Goal: Download file/media

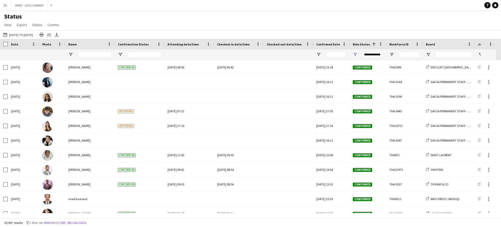
click at [6, 5] on app-icon "Menu" at bounding box center [5, 5] width 4 height 4
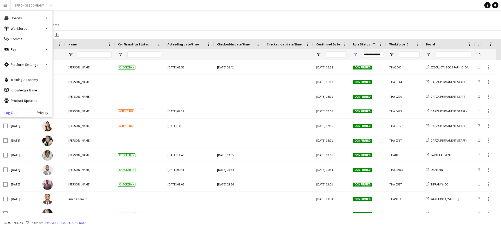
click at [14, 113] on link "Log Out" at bounding box center [8, 112] width 16 height 4
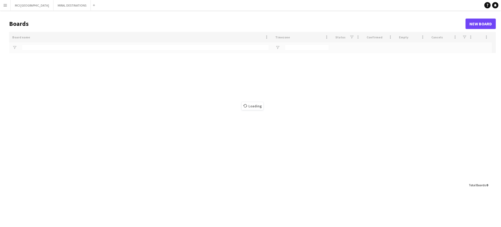
type input "*****"
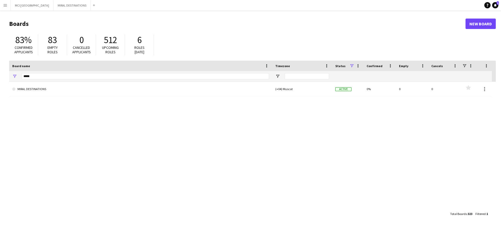
click at [7, 7] on app-icon "Menu" at bounding box center [5, 5] width 4 height 4
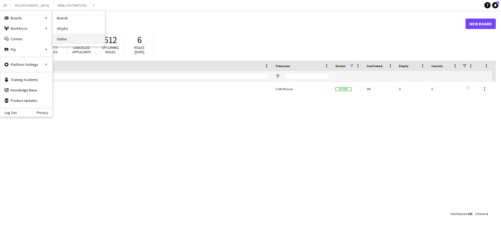
click at [62, 36] on link "Status" at bounding box center [79, 39] width 52 height 10
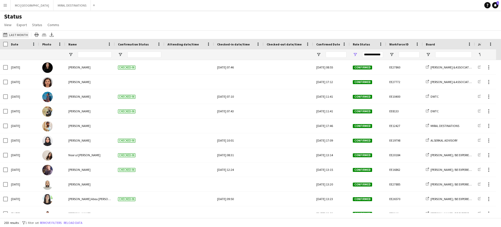
click at [13, 32] on button "[DATE] to [DATE] Last Month" at bounding box center [15, 35] width 27 height 6
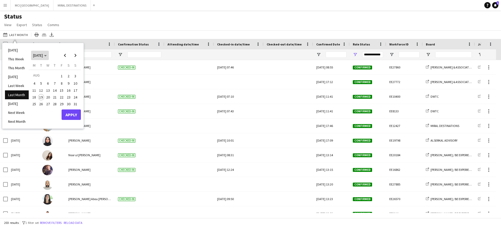
click at [40, 53] on span "[DATE]" at bounding box center [38, 55] width 10 height 5
click at [36, 81] on span "2024" at bounding box center [36, 82] width 11 height 6
click at [39, 55] on span "2024" at bounding box center [37, 55] width 7 height 5
drag, startPoint x: 38, startPoint y: 53, endPoint x: 38, endPoint y: 56, distance: 2.9
click at [38, 55] on span "[DATE]" at bounding box center [38, 55] width 10 height 5
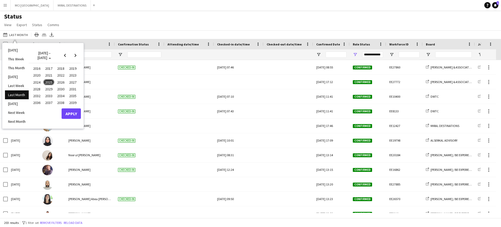
click at [75, 73] on span "2023" at bounding box center [72, 75] width 11 height 6
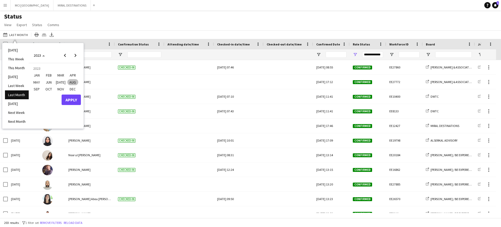
click at [40, 75] on span "JAN" at bounding box center [36, 75] width 11 height 6
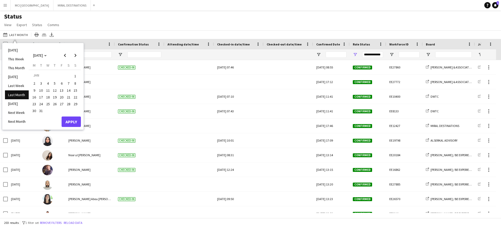
click at [74, 76] on span "1" at bounding box center [75, 75] width 6 height 7
click at [76, 56] on span "Next month" at bounding box center [75, 55] width 10 height 10
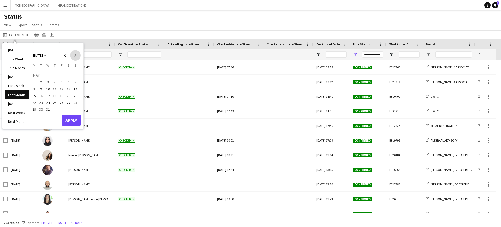
click at [76, 56] on span "Next month" at bounding box center [75, 55] width 10 height 10
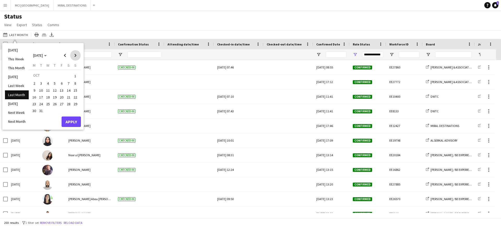
click at [76, 56] on span "Next month" at bounding box center [75, 55] width 10 height 10
click at [76, 104] on span "31" at bounding box center [75, 104] width 6 height 6
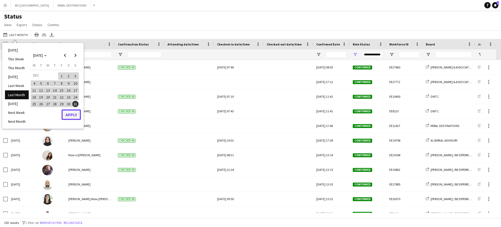
click at [73, 116] on button "Apply" at bounding box center [71, 114] width 19 height 10
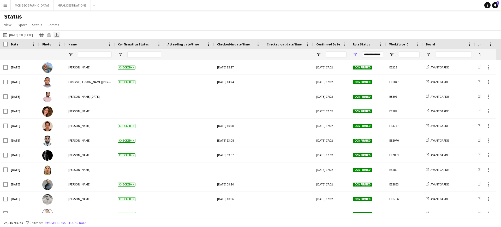
click at [59, 36] on icon at bounding box center [56, 36] width 4 height 1
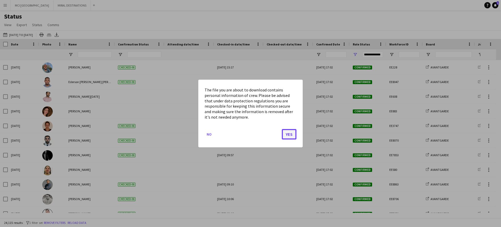
click at [288, 134] on button "Yes" at bounding box center [289, 134] width 15 height 10
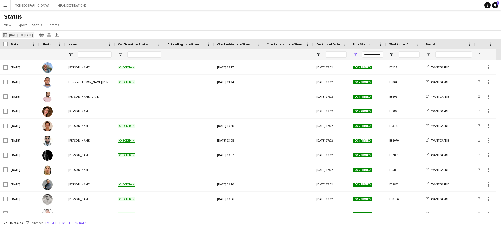
click at [34, 35] on button "[DATE] to [DATE] [DATE] to [DATE]" at bounding box center [18, 35] width 32 height 6
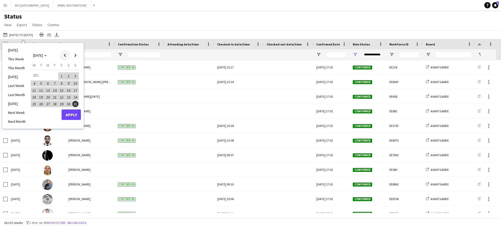
click at [64, 53] on span "Previous month" at bounding box center [65, 55] width 10 height 10
click at [74, 54] on span "Next month" at bounding box center [75, 55] width 10 height 10
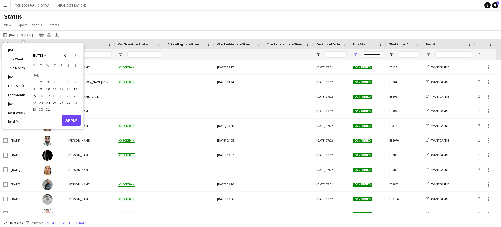
click at [35, 80] on span "1" at bounding box center [34, 82] width 6 height 6
click at [75, 54] on span "Next month" at bounding box center [75, 55] width 10 height 10
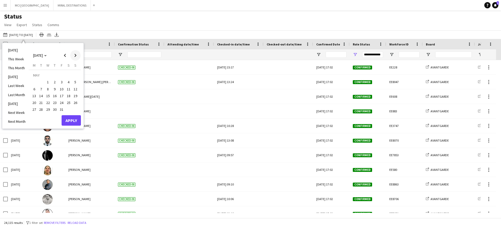
click at [75, 54] on span "Next month" at bounding box center [75, 55] width 10 height 10
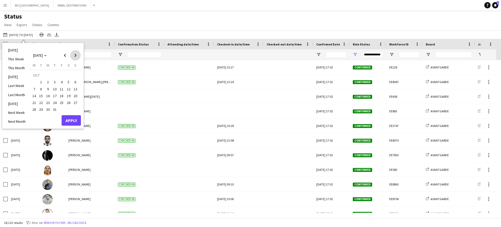
click at [75, 54] on span "Next month" at bounding box center [75, 55] width 10 height 10
click at [42, 109] on span "31" at bounding box center [41, 111] width 6 height 6
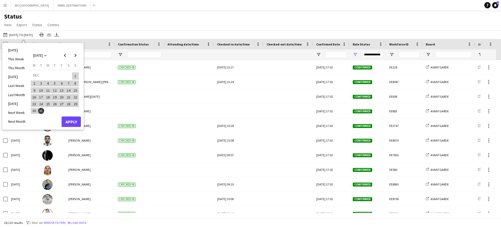
click at [72, 127] on div "[DATE] This Week This Month [DATE] Last Week Last Month [DATE] Next Week Next M…" at bounding box center [42, 86] width 81 height 86
click at [72, 121] on button "Apply" at bounding box center [71, 121] width 19 height 10
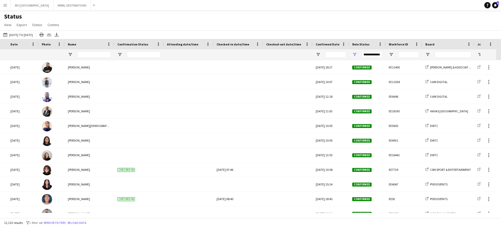
scroll to position [0, 186]
click at [59, 34] on icon "Export XLSX" at bounding box center [56, 35] width 4 height 4
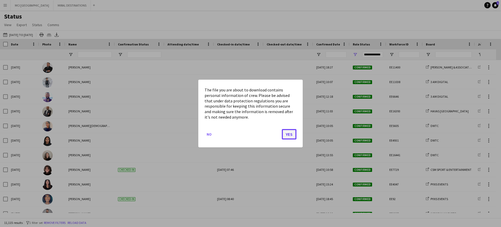
click at [282, 131] on button "Yes" at bounding box center [289, 134] width 15 height 10
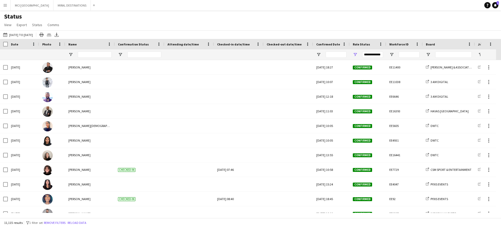
click at [4, 4] on app-icon "Menu" at bounding box center [5, 5] width 4 height 4
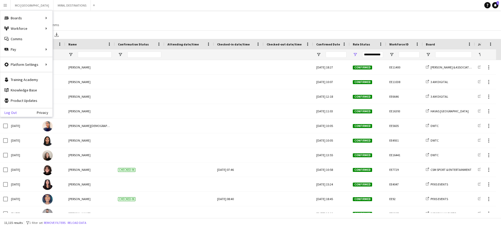
click at [15, 110] on link "Log Out" at bounding box center [8, 112] width 16 height 4
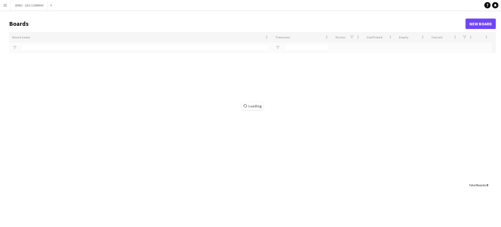
type input "***"
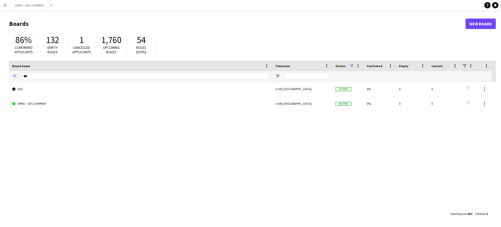
click at [3, 3] on button "Menu" at bounding box center [5, 5] width 10 height 10
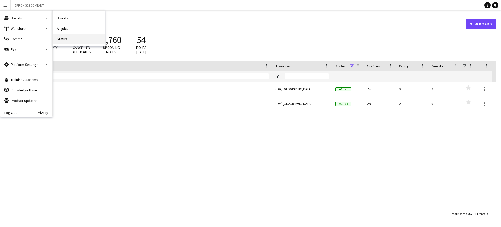
click at [60, 35] on link "Status" at bounding box center [79, 39] width 52 height 10
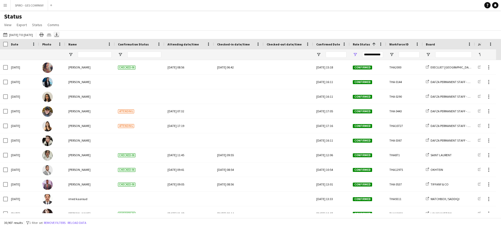
click at [60, 34] on div "Export XLSX" at bounding box center [56, 35] width 6 height 6
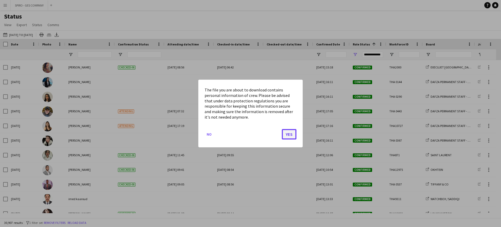
click at [286, 134] on button "Yes" at bounding box center [289, 134] width 15 height 10
